Goal: Transaction & Acquisition: Obtain resource

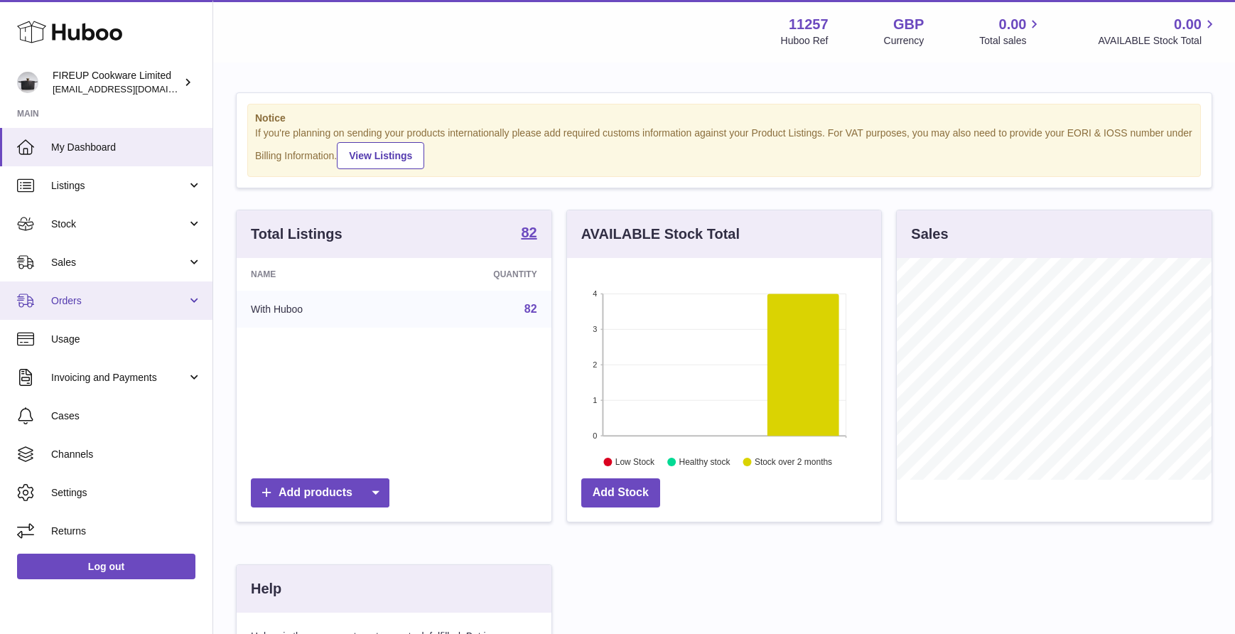
scroll to position [222, 314]
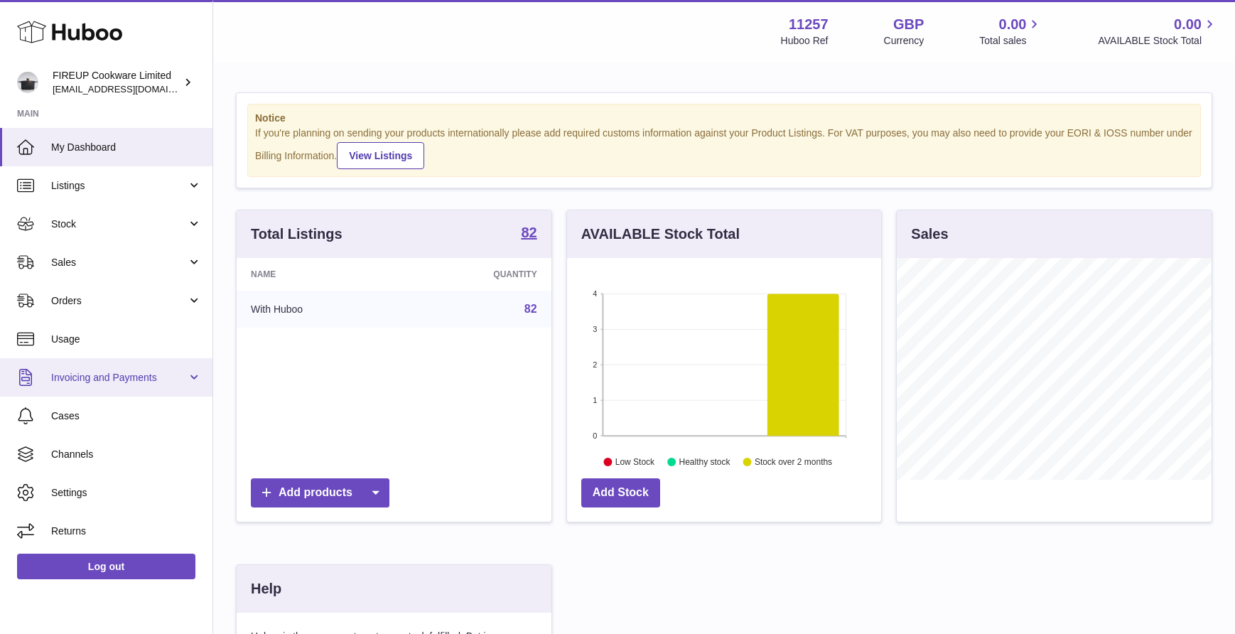
click at [170, 362] on link "Invoicing and Payments" at bounding box center [106, 377] width 212 height 38
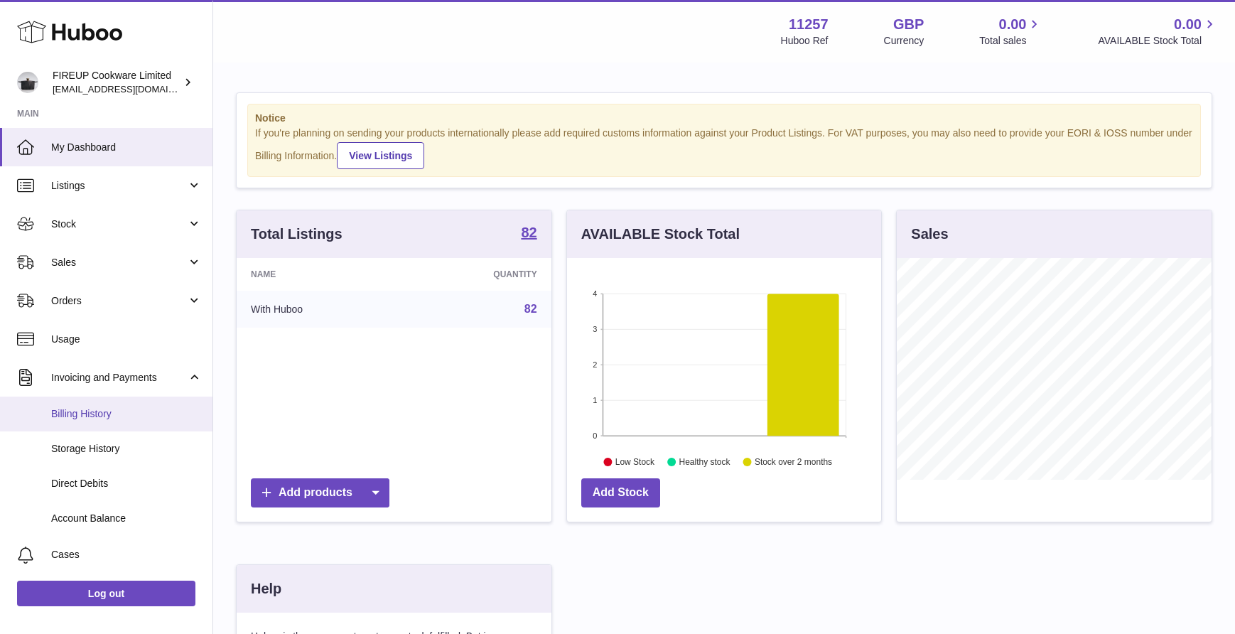
click at [106, 424] on link "Billing History" at bounding box center [106, 414] width 212 height 35
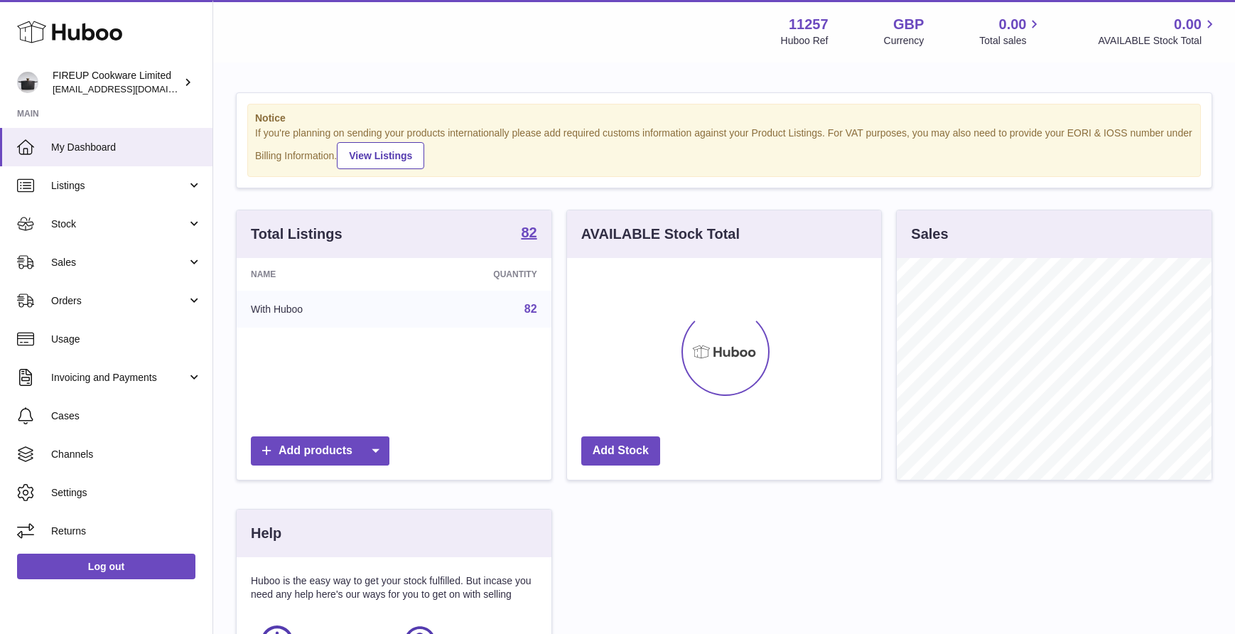
scroll to position [222, 314]
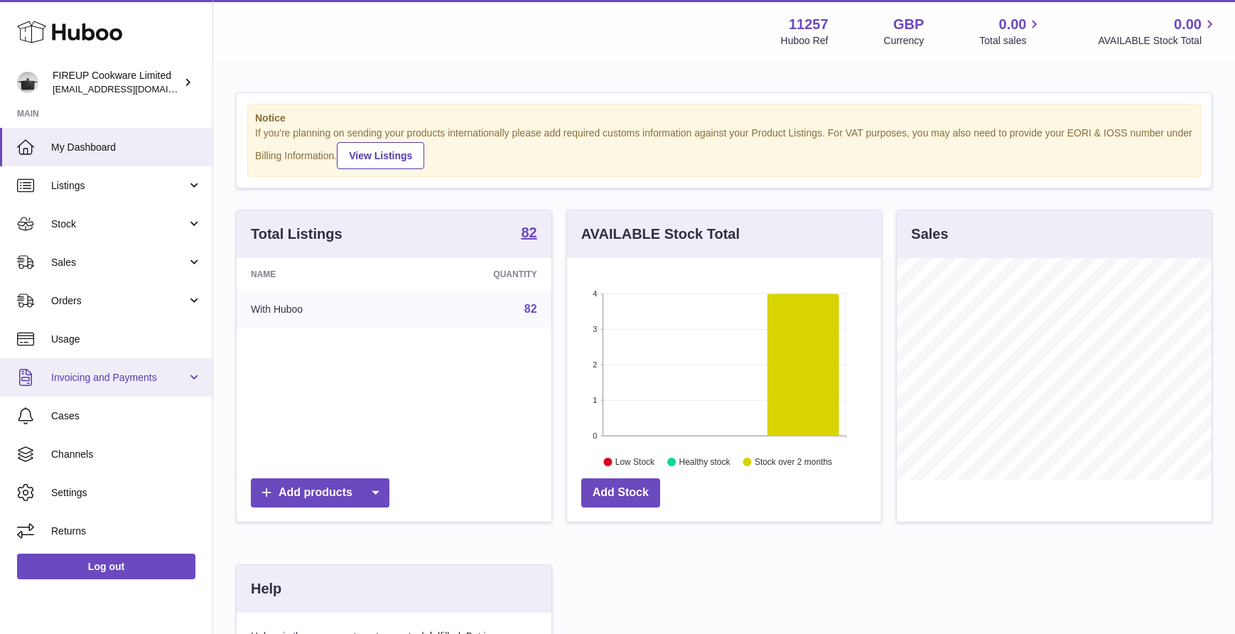
click at [149, 376] on span "Invoicing and Payments" at bounding box center [119, 378] width 136 height 14
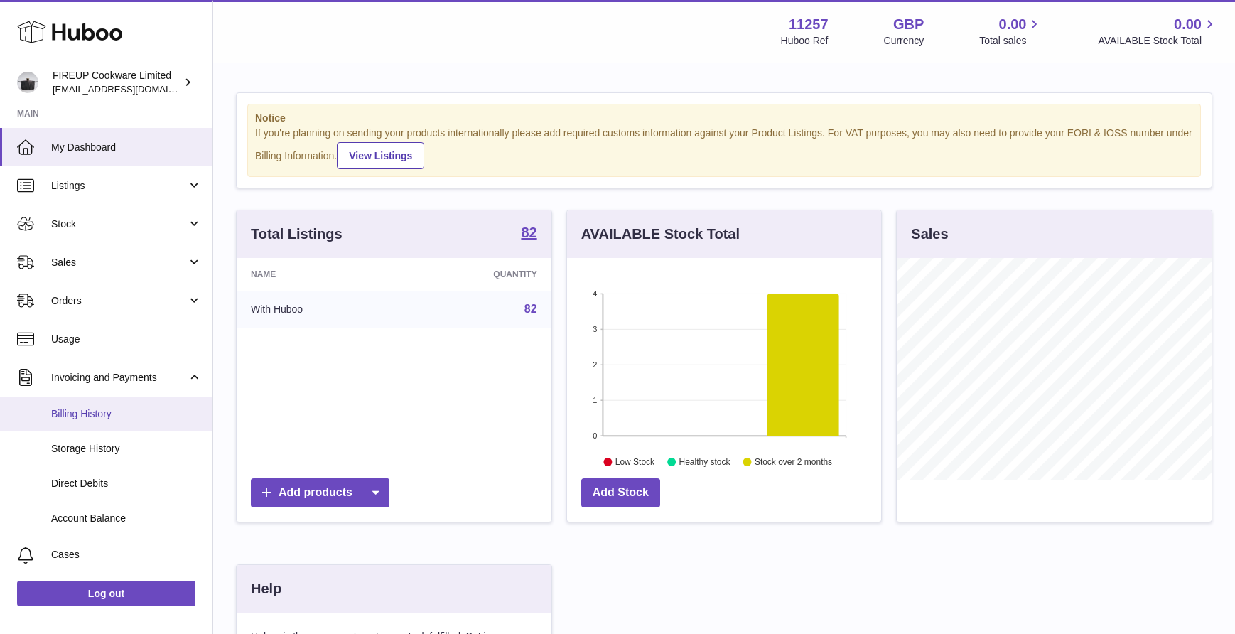
click at [101, 418] on span "Billing History" at bounding box center [126, 414] width 151 height 14
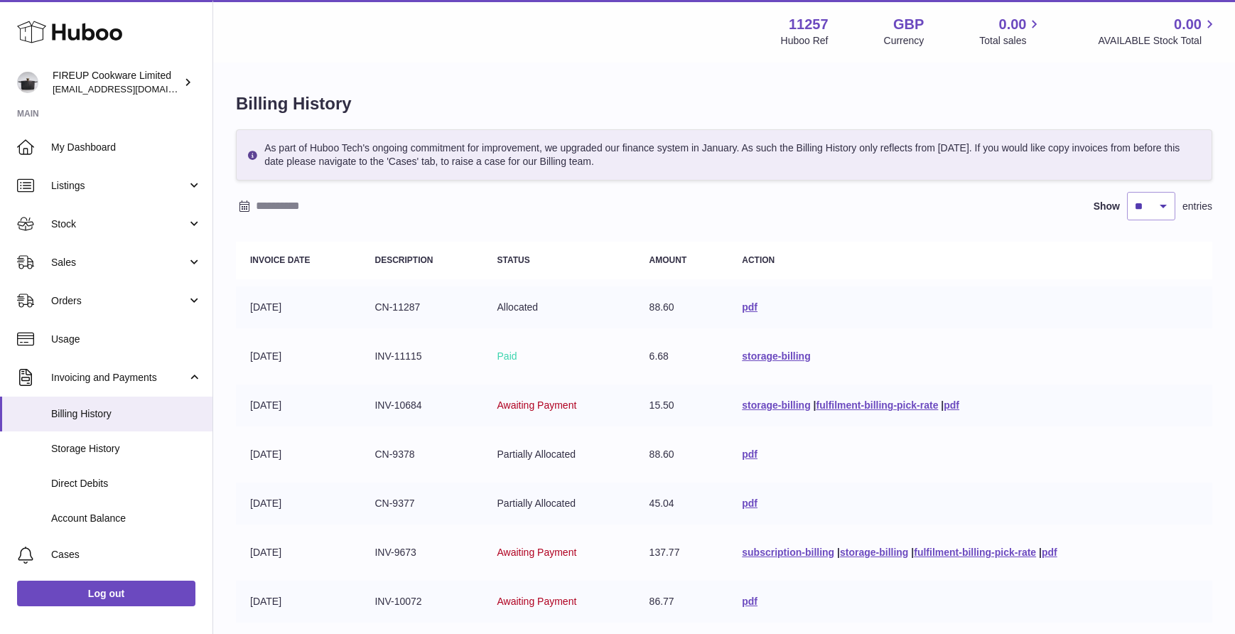
scroll to position [115, 0]
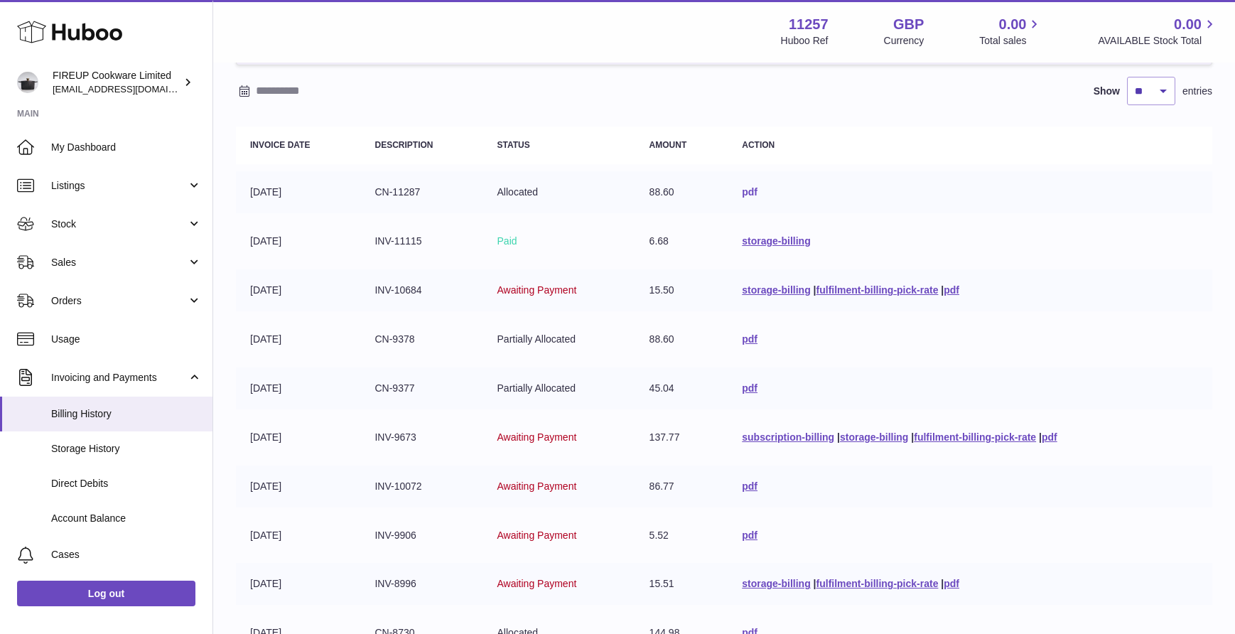
click at [749, 193] on link "pdf" at bounding box center [750, 191] width 16 height 11
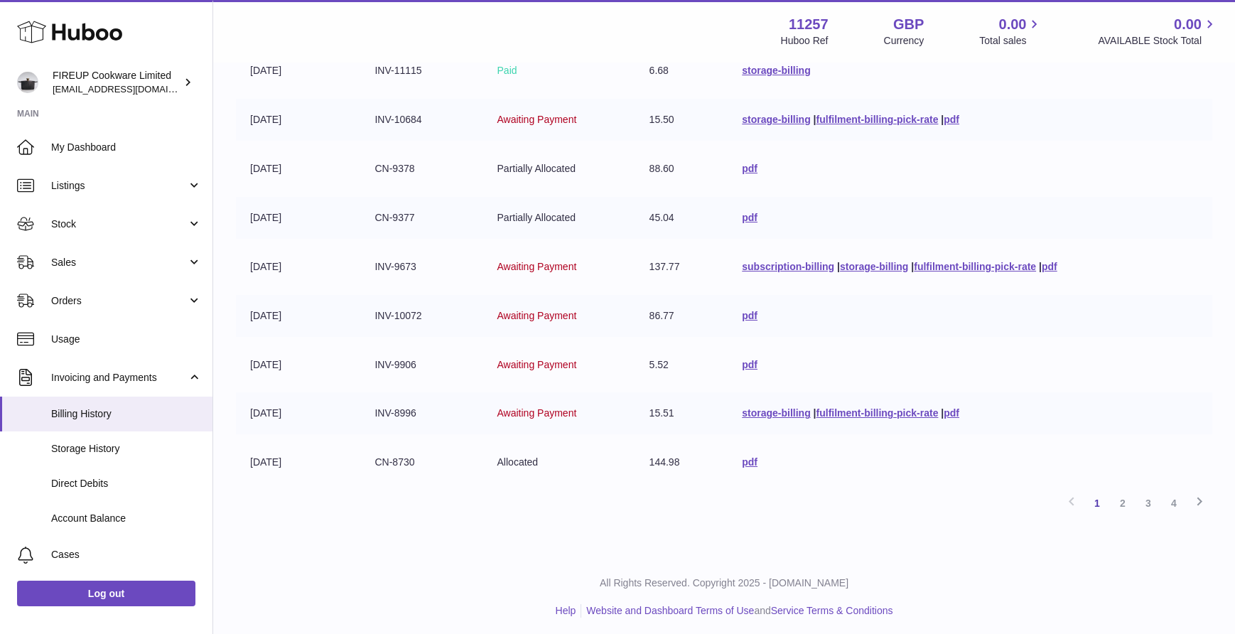
scroll to position [291, 0]
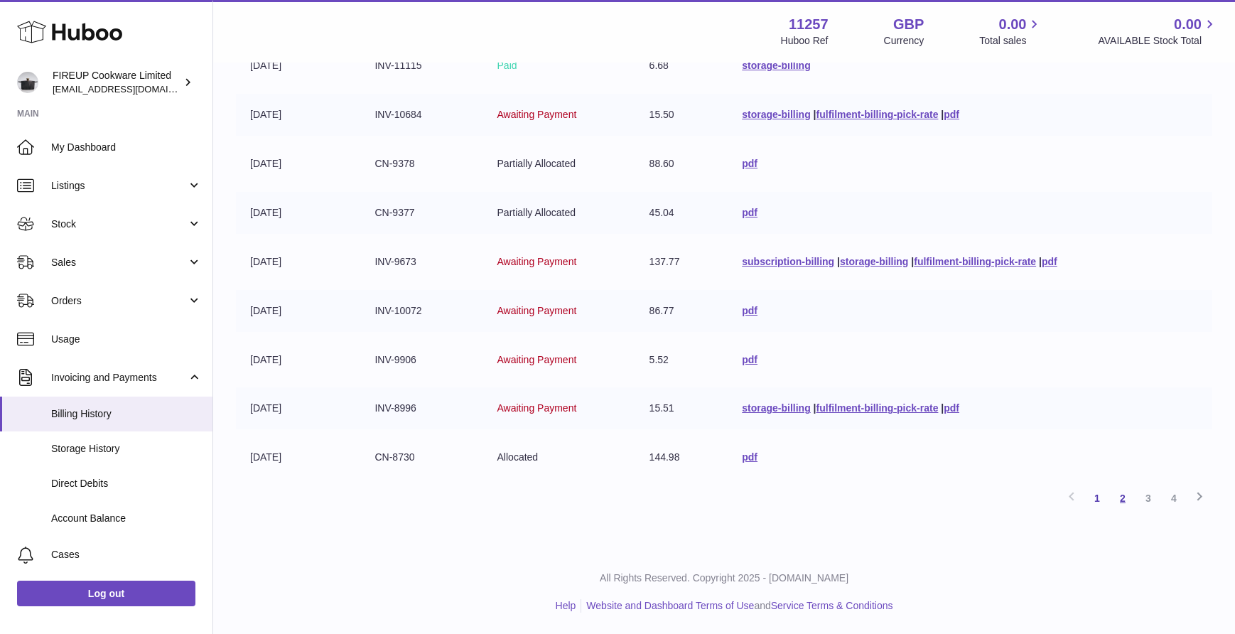
click at [1117, 495] on link "2" at bounding box center [1123, 498] width 26 height 26
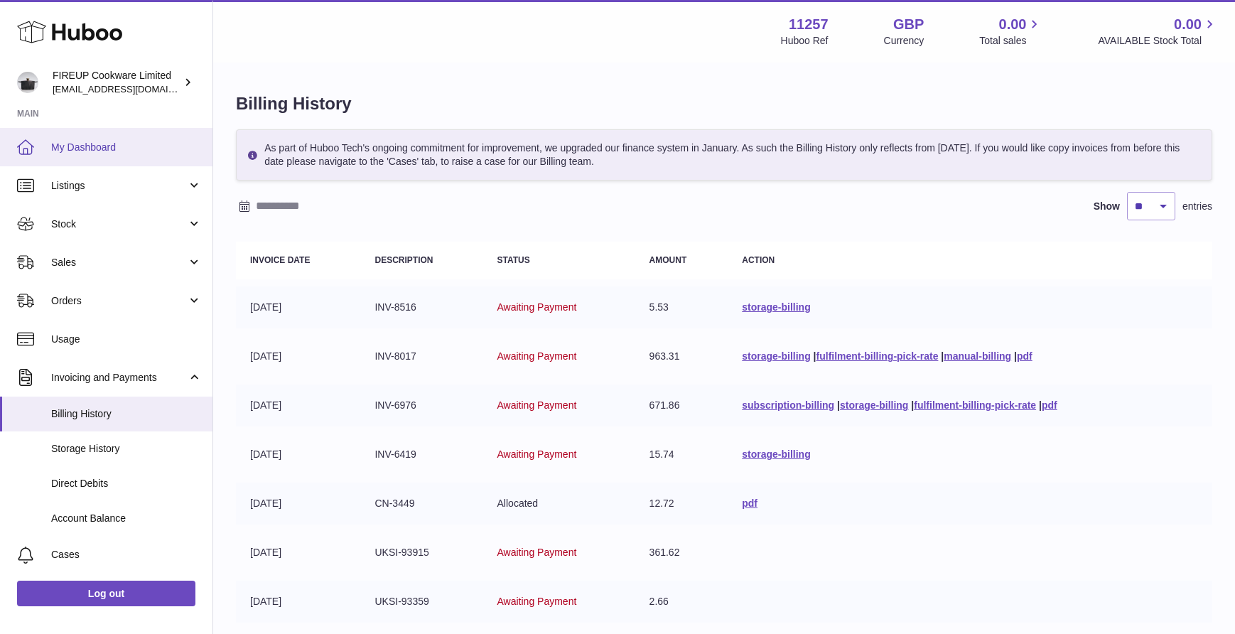
click at [112, 149] on span "My Dashboard" at bounding box center [126, 148] width 151 height 14
